Goal: Information Seeking & Learning: Learn about a topic

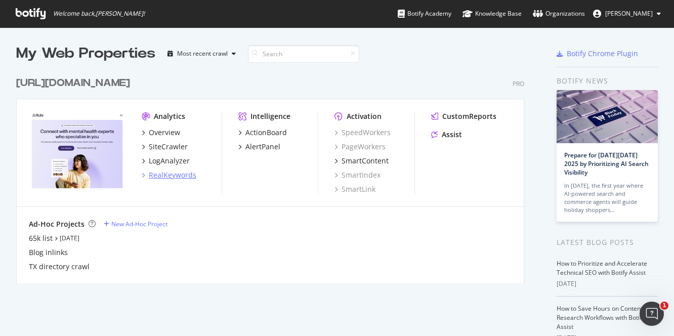
click at [182, 174] on div "RealKeywords" at bounding box center [173, 175] width 48 height 10
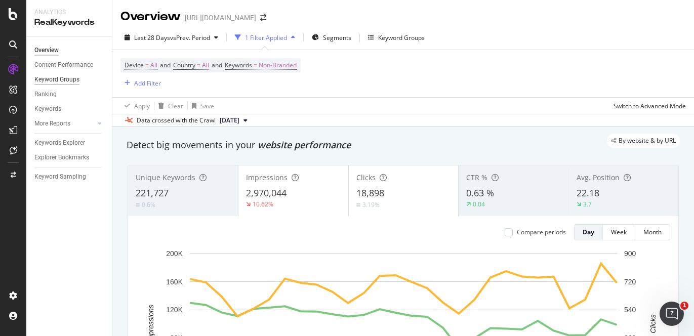
click at [64, 81] on div "Keyword Groups" at bounding box center [56, 79] width 45 height 11
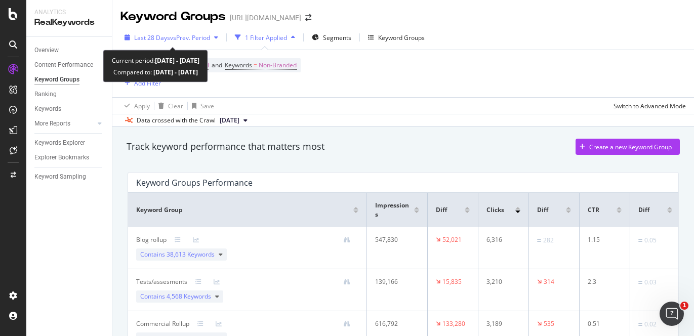
click at [215, 41] on div "Last 28 Days vs Prev. Period" at bounding box center [171, 37] width 102 height 15
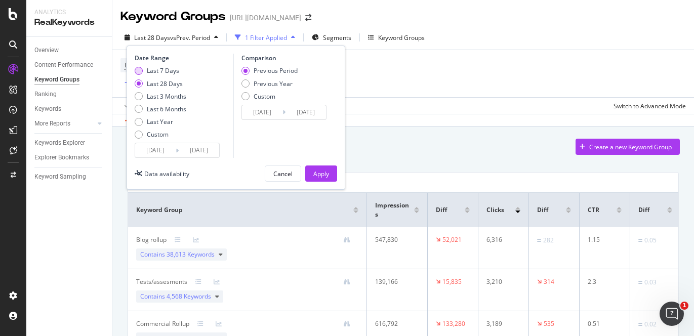
click at [176, 71] on div "Last 7 Days" at bounding box center [163, 70] width 32 height 9
type input "[DATE]"
click at [333, 172] on button "Apply" at bounding box center [321, 173] width 32 height 16
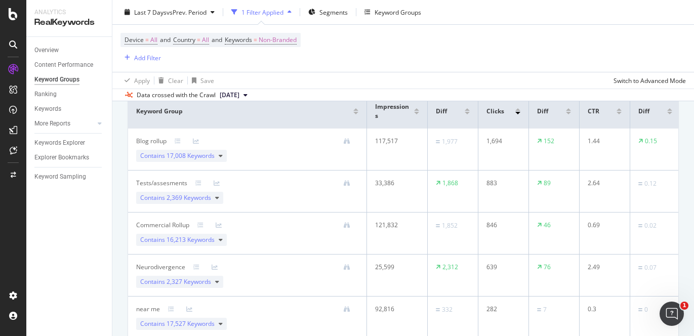
scroll to position [98, 0]
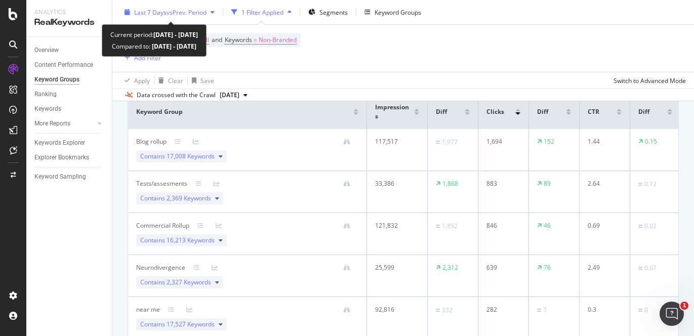
click at [204, 10] on span "vs Prev. Period" at bounding box center [187, 12] width 40 height 9
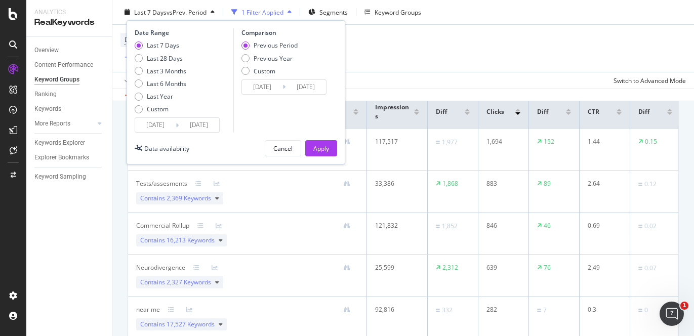
click at [208, 122] on input "[DATE]" at bounding box center [199, 125] width 40 height 14
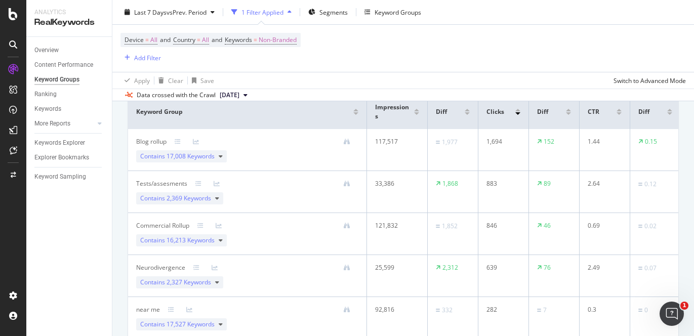
click at [417, 57] on div "Device = All and Country = All and Keywords = Non-Branded Add Filter" at bounding box center [402, 48] width 565 height 47
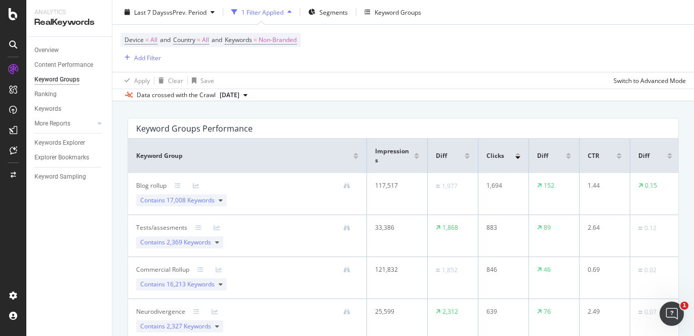
scroll to position [55, 0]
